Goal: Information Seeking & Learning: Learn about a topic

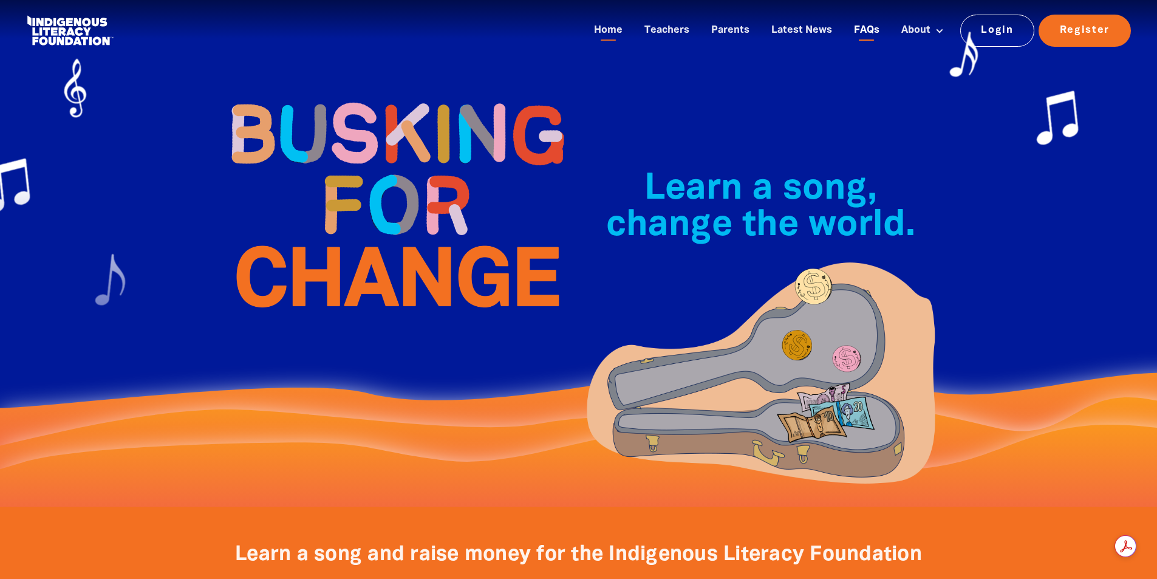
click at [874, 33] on link "FAQs" at bounding box center [867, 31] width 40 height 20
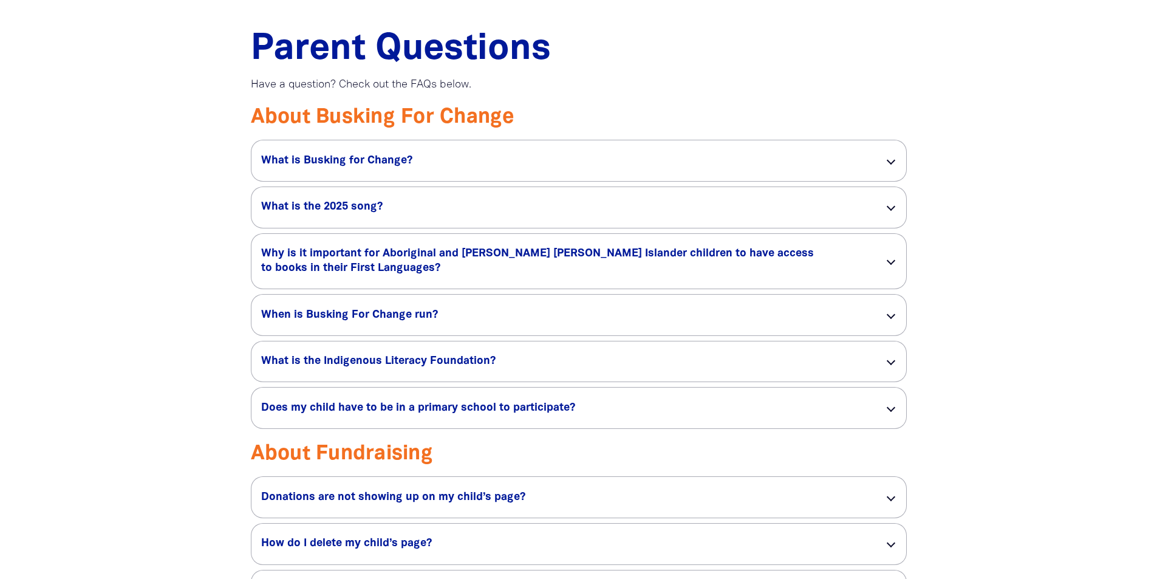
scroll to position [972, 0]
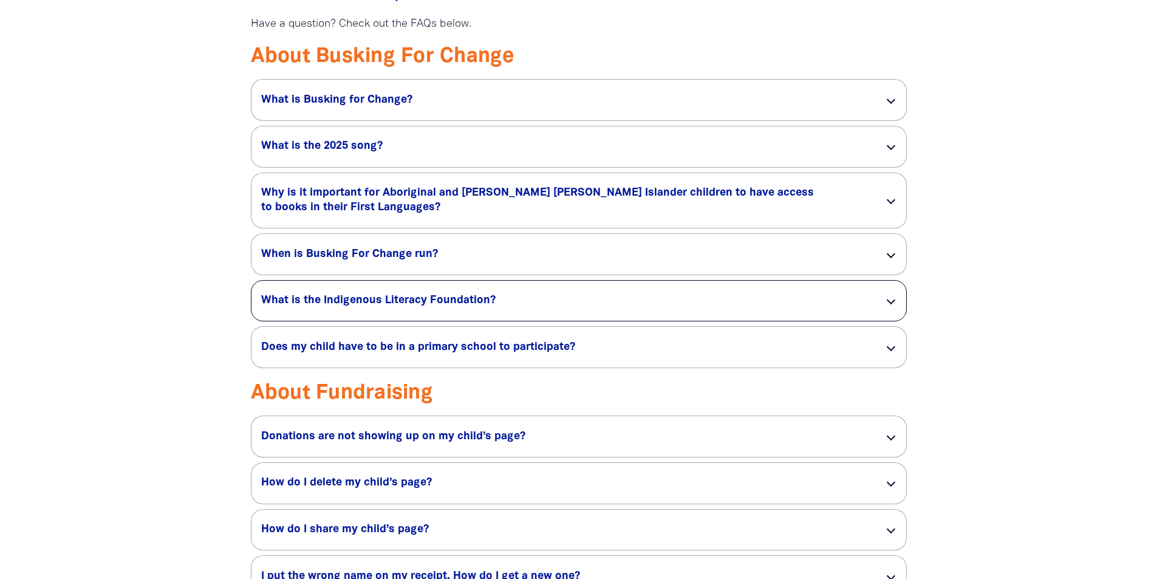
click at [895, 299] on div at bounding box center [890, 300] width 9 height 9
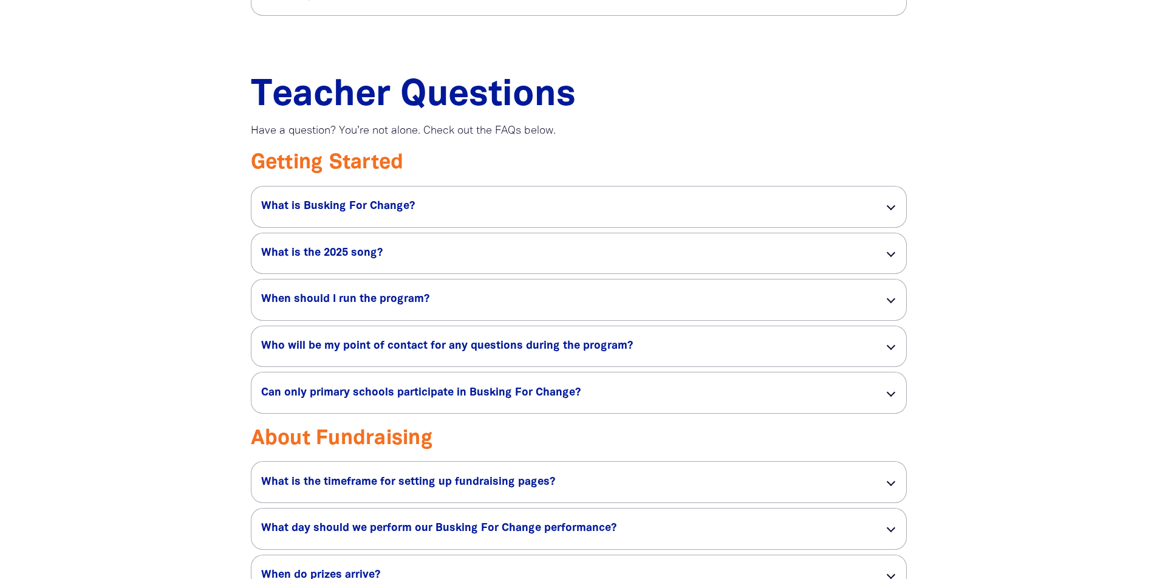
scroll to position [1944, 0]
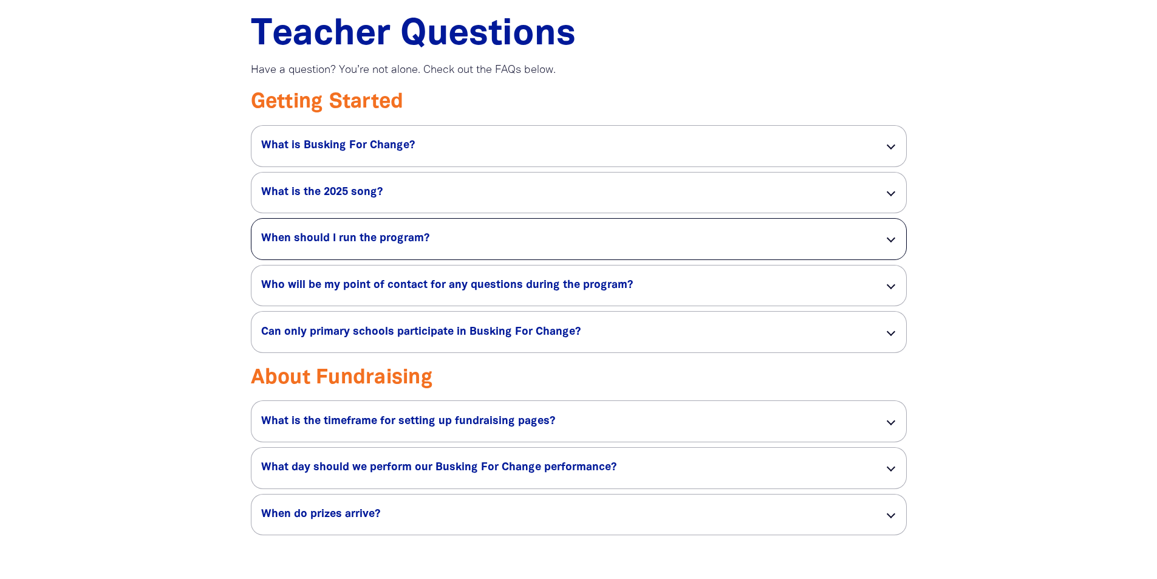
click at [889, 244] on div "When should I run the program? link" at bounding box center [578, 239] width 655 height 41
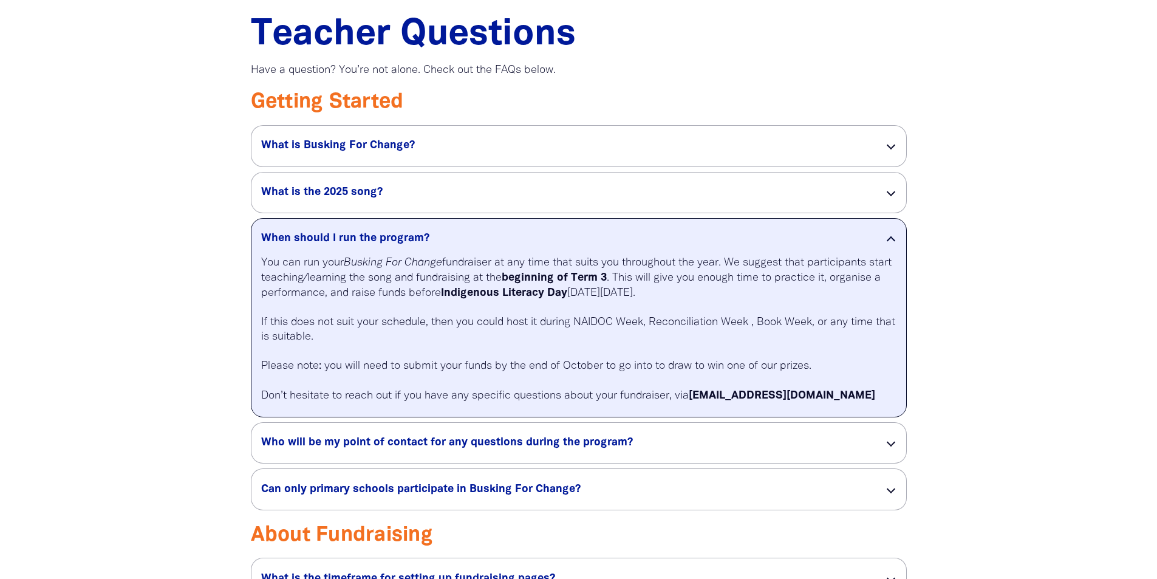
click at [1004, 302] on div at bounding box center [578, 361] width 1157 height 737
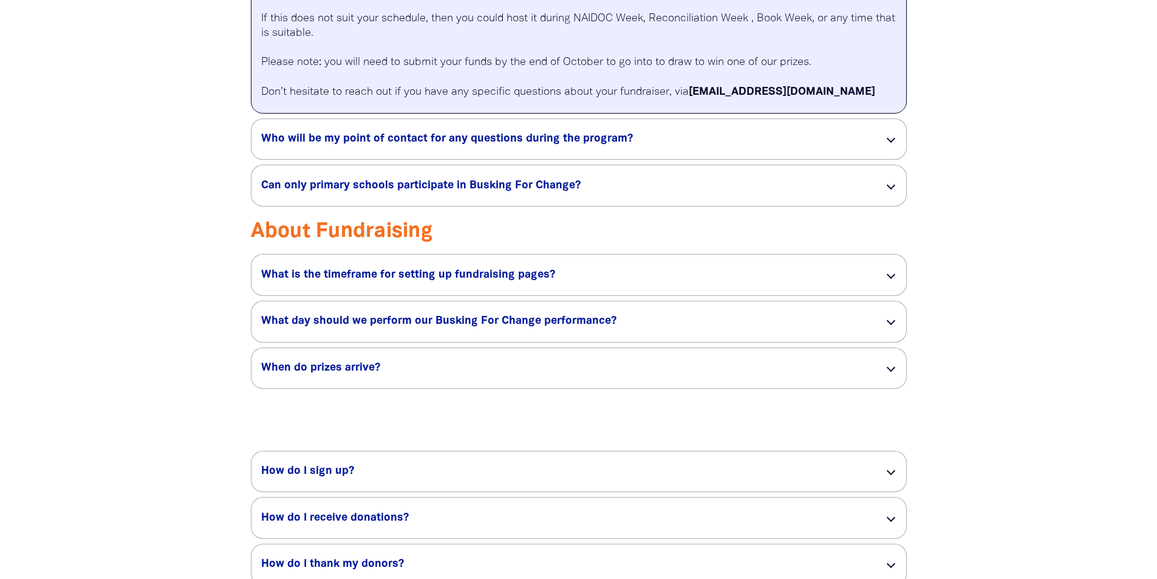
scroll to position [2308, 0]
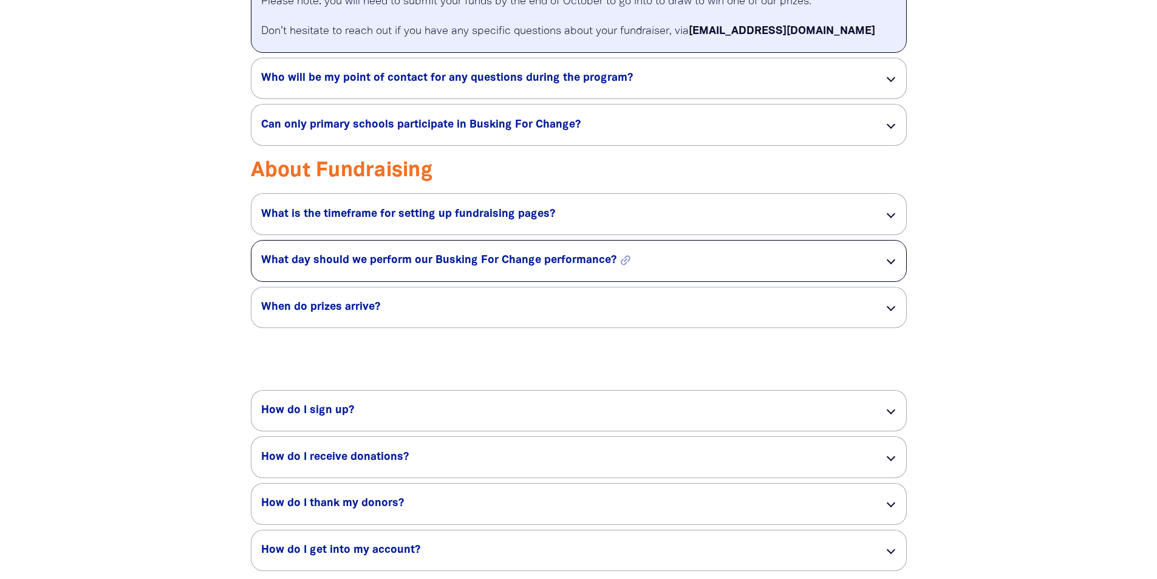
click at [741, 264] on h5 "What day should we perform our Busking For Change performance? link" at bounding box center [563, 260] width 604 height 15
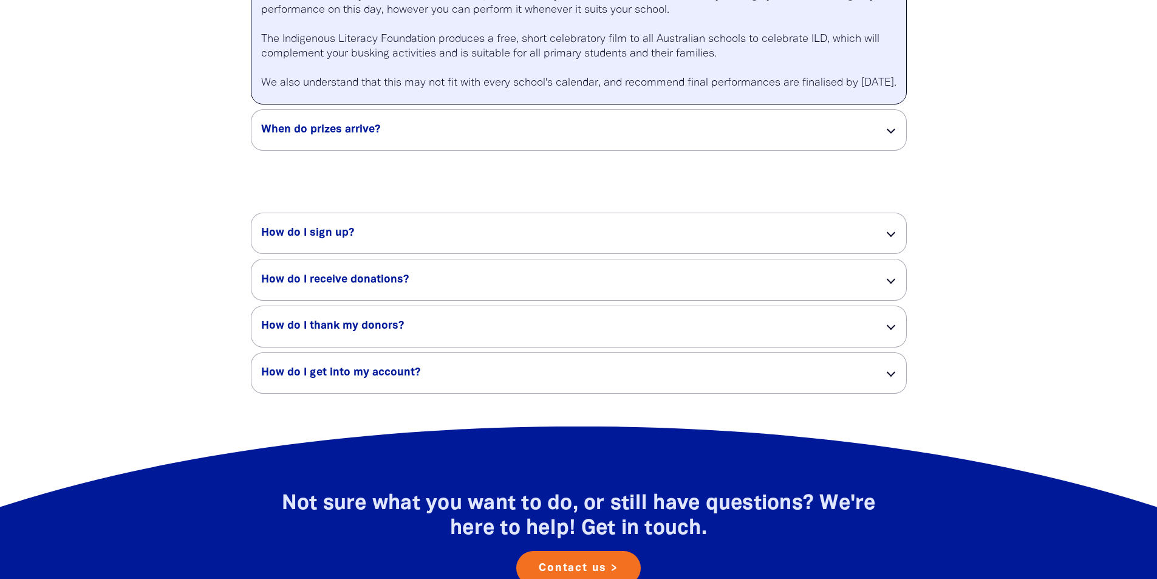
scroll to position [2794, 0]
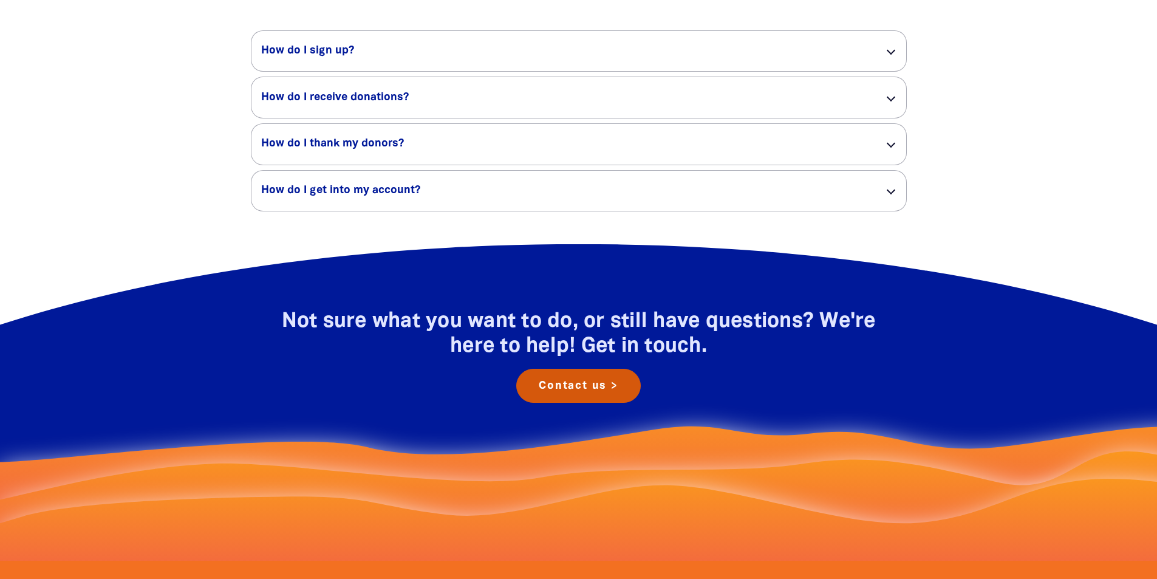
click at [612, 398] on link "Contact us >" at bounding box center [578, 386] width 125 height 34
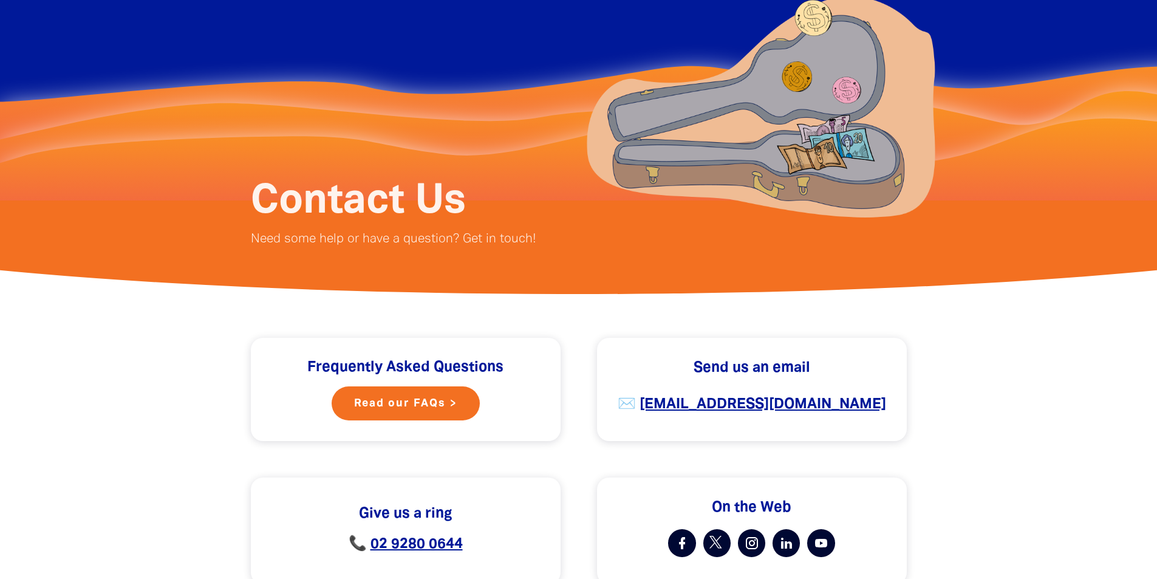
scroll to position [121, 0]
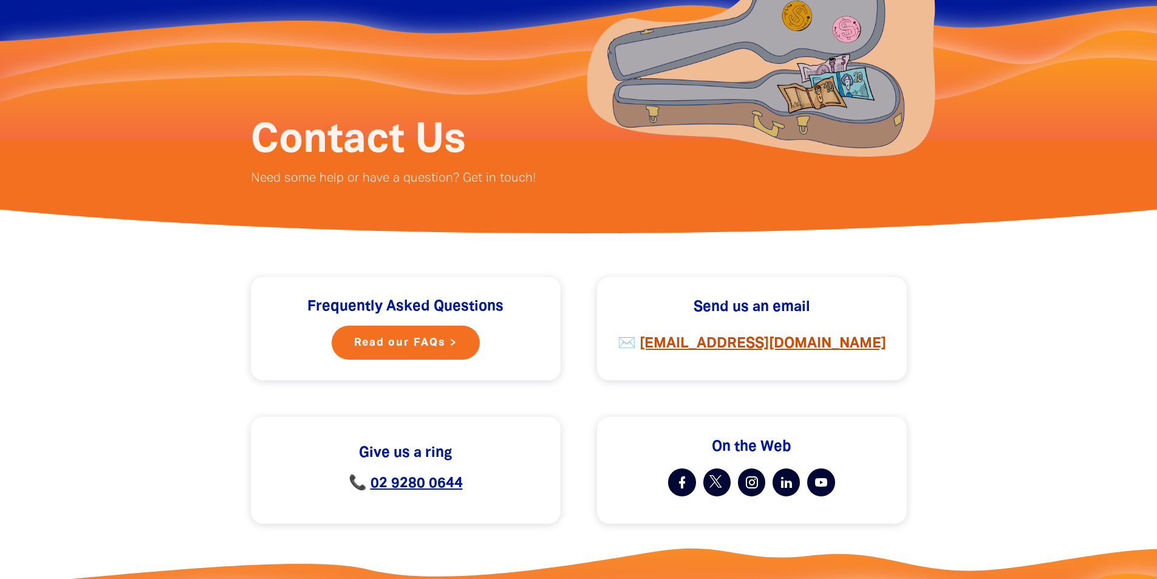
click at [737, 346] on strong "[EMAIL_ADDRESS][DOMAIN_NAME]" at bounding box center [763, 343] width 247 height 13
click at [736, 346] on strong "[EMAIL_ADDRESS][DOMAIN_NAME]" at bounding box center [763, 343] width 247 height 13
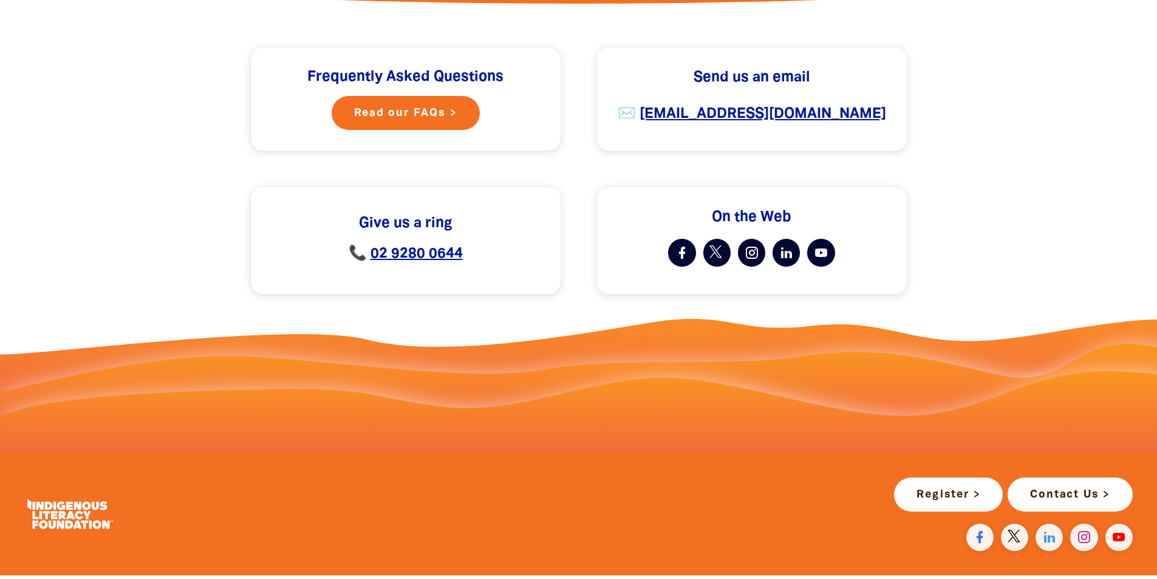
scroll to position [0, 0]
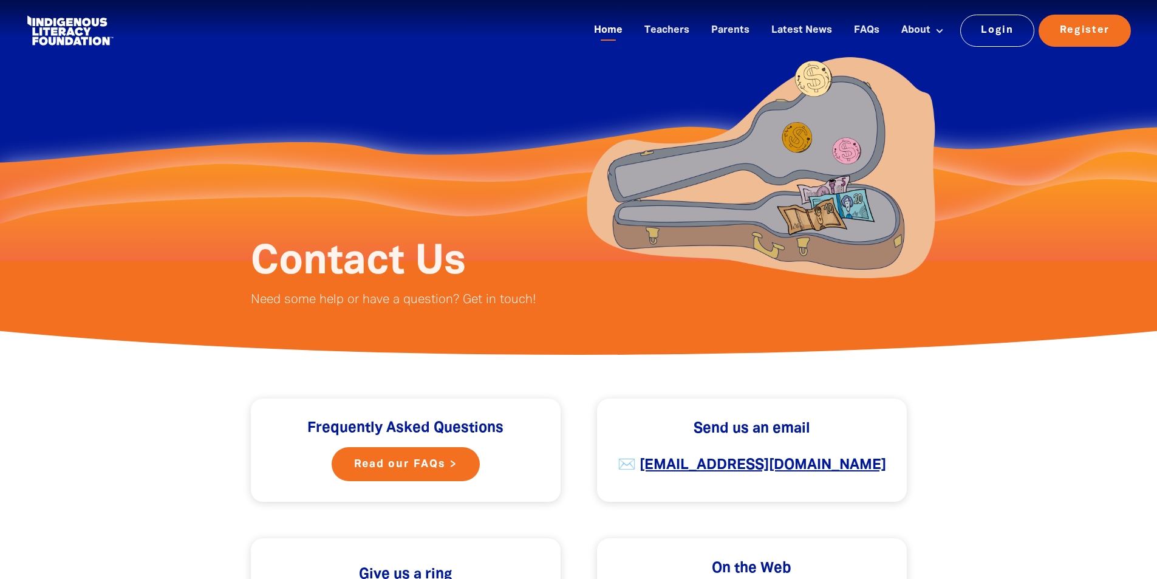
click at [606, 32] on link "Home" at bounding box center [608, 31] width 43 height 20
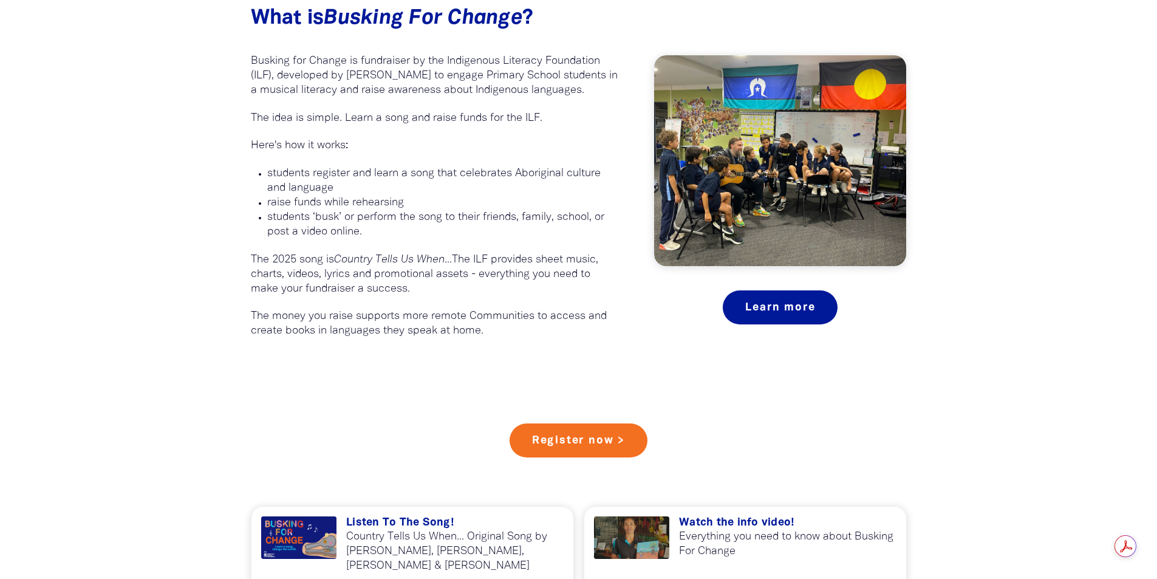
scroll to position [911, 0]
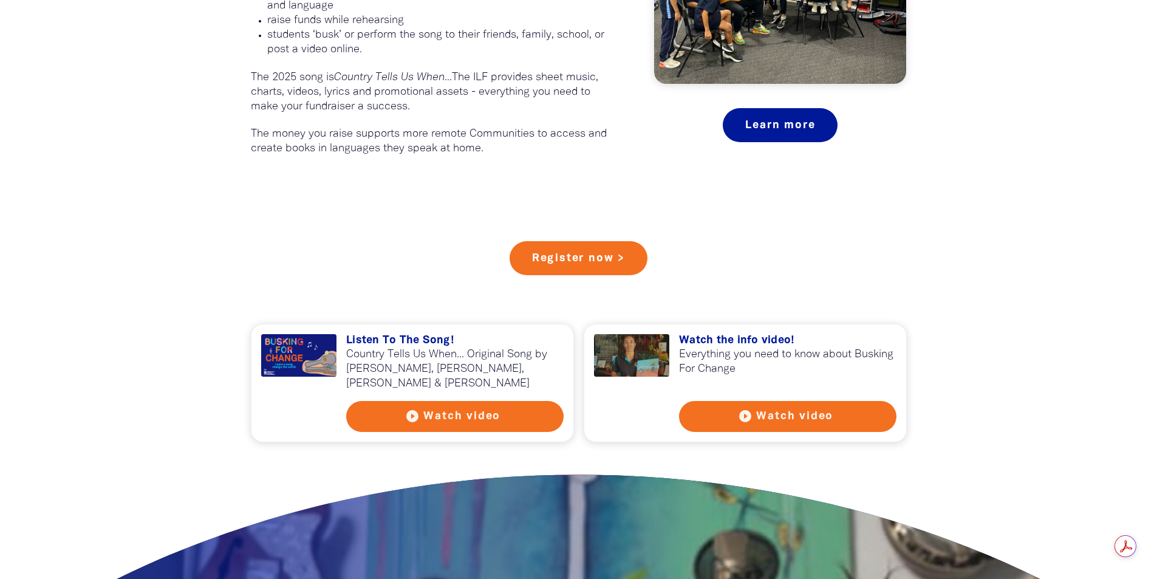
click at [772, 423] on button "play_circle_filled Watch video" at bounding box center [787, 416] width 217 height 31
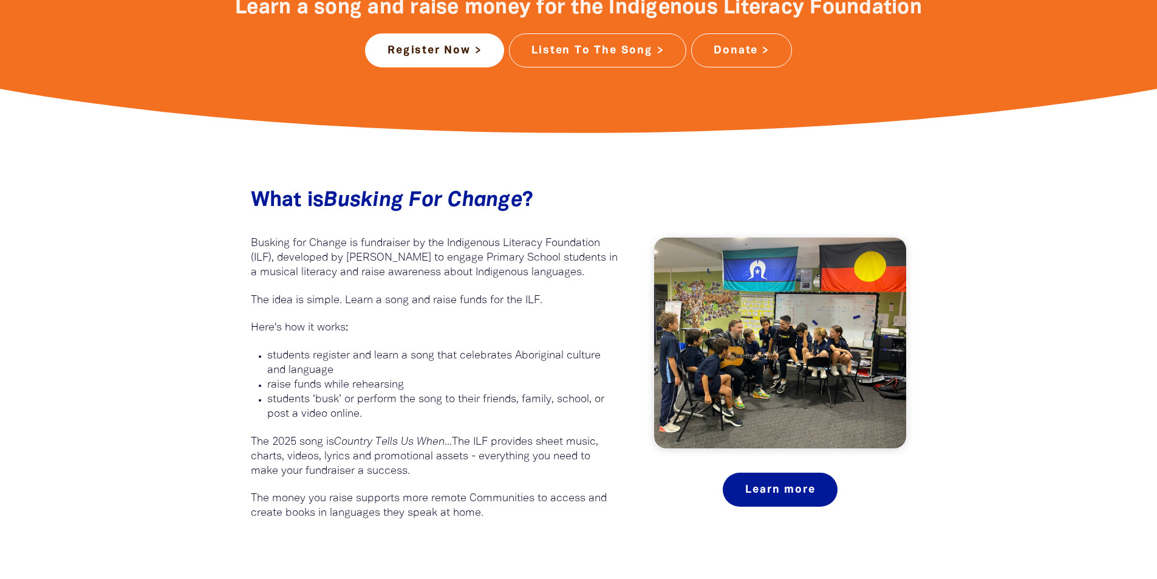
scroll to position [607, 0]
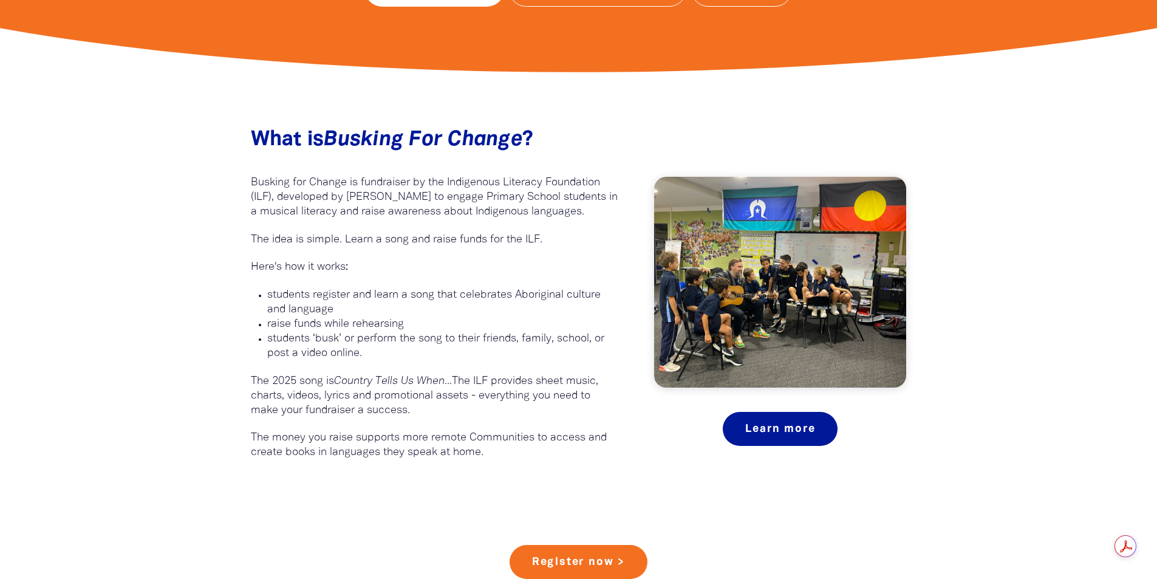
click at [598, 120] on div "What is Busking For Change ?﻿ Busking for Change is fundraiser by the Indigenou…" at bounding box center [435, 288] width 404 height 344
